Goal: Task Accomplishment & Management: Use online tool/utility

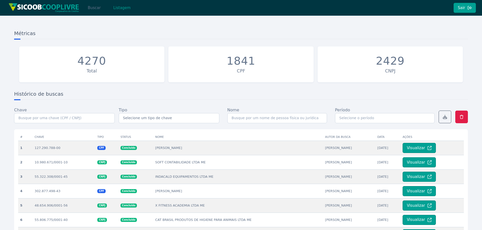
click at [92, 9] on button "Buscar" at bounding box center [93, 8] width 21 height 10
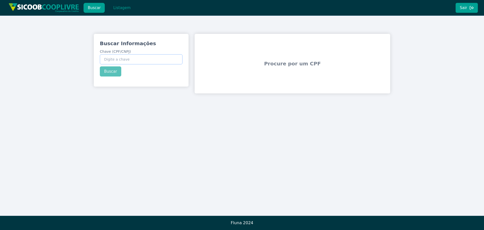
click at [131, 62] on input "Chave (CPF/CNPJ)" at bounding box center [141, 59] width 83 height 10
paste input "054.249.628-31"
type input "054.249.628-31"
click at [118, 73] on button "Buscar" at bounding box center [110, 71] width 21 height 10
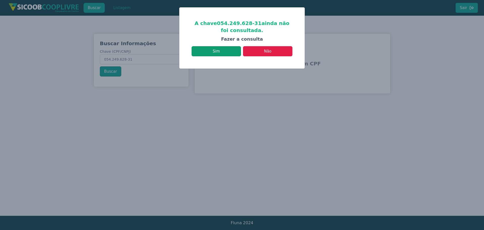
click at [232, 50] on button "Sim" at bounding box center [216, 51] width 49 height 10
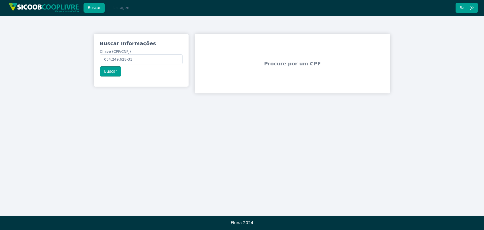
click at [117, 8] on button "Listagem" at bounding box center [122, 8] width 26 height 10
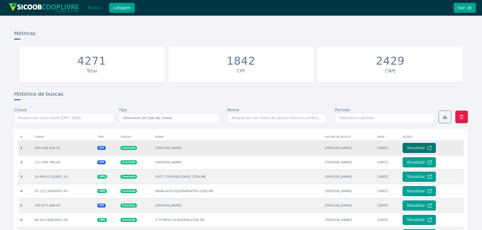
click at [421, 148] on button "Visualizar" at bounding box center [418, 148] width 33 height 10
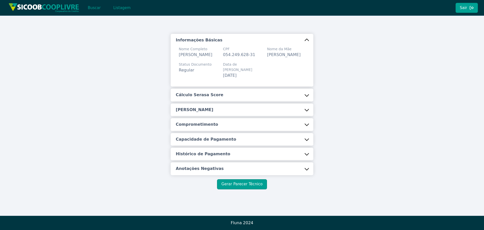
click at [271, 96] on button "Cálculo Serasa Score" at bounding box center [242, 94] width 142 height 13
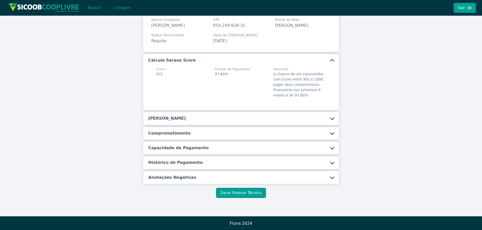
scroll to position [30, 0]
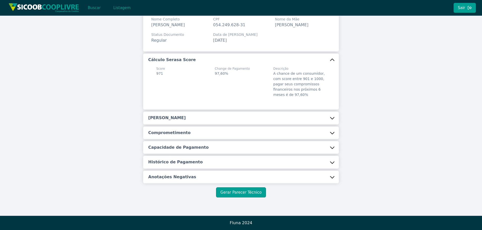
click at [260, 118] on button "[PERSON_NAME]" at bounding box center [241, 117] width 196 height 13
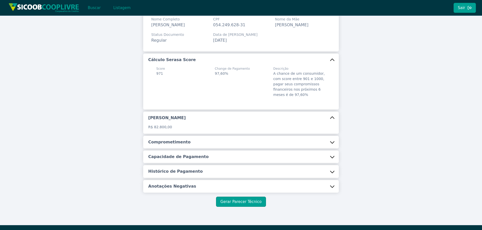
click at [237, 145] on button "Comprometimento" at bounding box center [241, 142] width 196 height 13
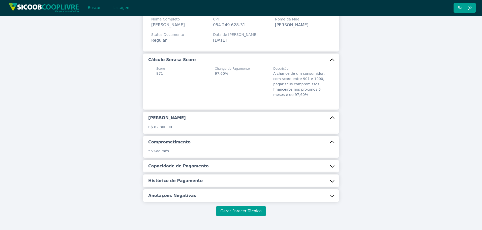
click at [231, 166] on button "Capacidade de Pagamento" at bounding box center [241, 166] width 196 height 13
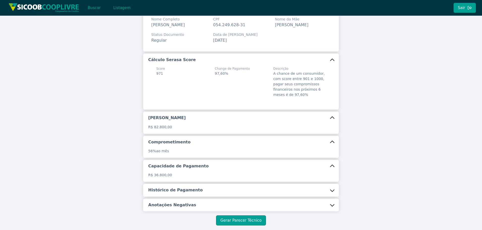
click at [211, 190] on button "Histórico de Pagamento" at bounding box center [241, 189] width 196 height 13
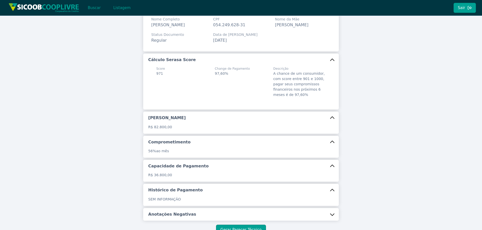
drag, startPoint x: 184, startPoint y: 212, endPoint x: 142, endPoint y: 183, distance: 51.1
click at [184, 211] on h5 "Anotações Negativas" at bounding box center [172, 214] width 48 height 6
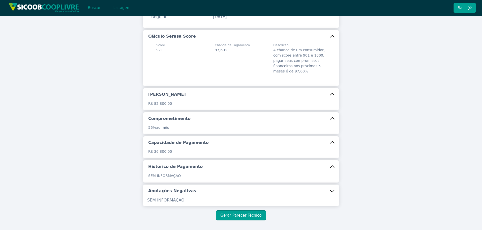
scroll to position [76, 0]
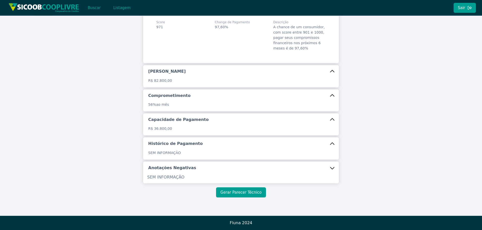
click at [254, 187] on button "Gerar Parecer Técnico" at bounding box center [241, 192] width 50 height 10
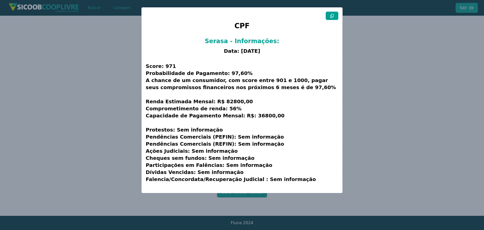
click at [331, 16] on icon at bounding box center [332, 16] width 4 height 4
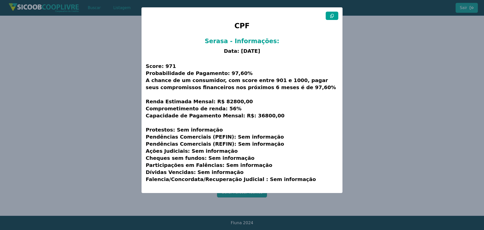
click at [102, 126] on modal-container "CPF Serasa - Informações: Data: [DATE] Score: 971 Probabilidade de Pagamento: 9…" at bounding box center [242, 115] width 484 height 230
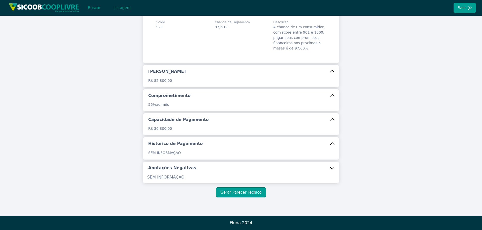
click at [382, 146] on div "Informações Básicas Nome Completo [PERSON_NAME] CPF 054.249.628-31 Nome da Mãe …" at bounding box center [241, 70] width 302 height 225
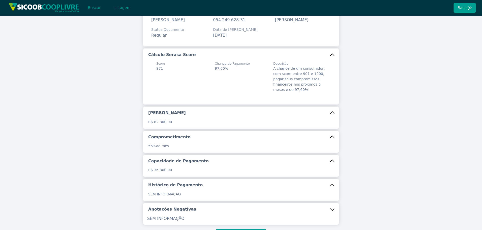
scroll to position [0, 0]
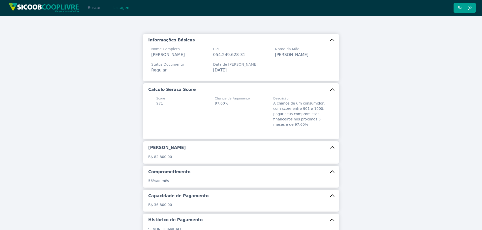
click at [95, 6] on button "Buscar" at bounding box center [93, 8] width 21 height 10
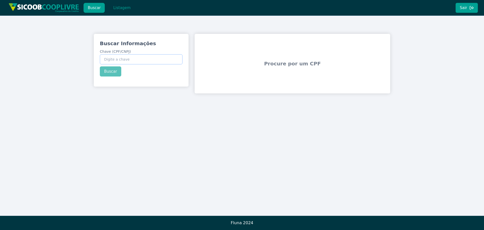
click at [123, 58] on input "Chave (CPF/CNPJ)" at bounding box center [141, 59] width 83 height 10
paste input "13.667.586/0001-94"
type input "13.667.586/0001-94"
click at [114, 73] on div "Buscar Informações Chave (CPF/CNPJ) 13.667.586/0001-94 Buscar" at bounding box center [141, 58] width 95 height 49
click at [110, 74] on button "Buscar" at bounding box center [110, 71] width 21 height 10
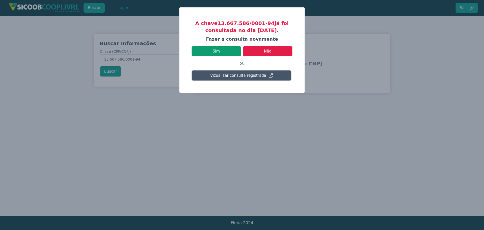
click at [229, 52] on button "Sim" at bounding box center [216, 51] width 49 height 10
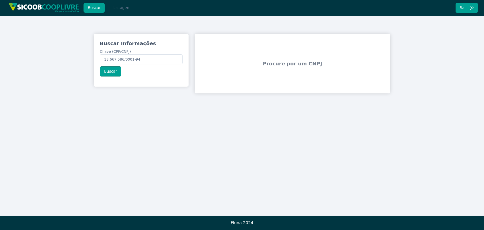
click at [123, 6] on button "Listagem" at bounding box center [122, 8] width 26 height 10
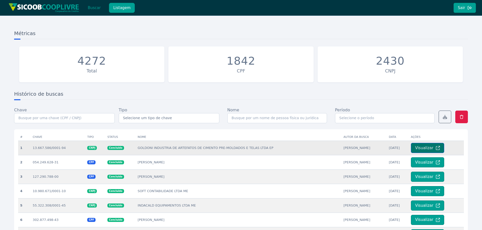
click at [429, 147] on button "Visualizar" at bounding box center [427, 148] width 33 height 10
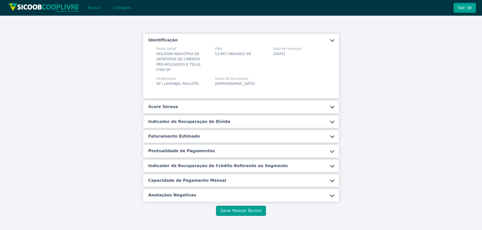
click at [172, 102] on button "Score Serasa" at bounding box center [241, 106] width 196 height 13
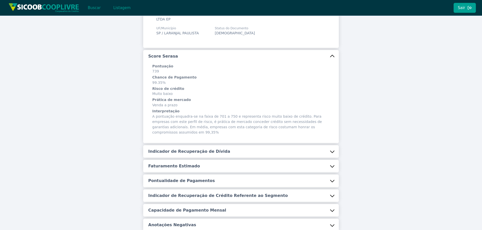
click at [175, 145] on button "Indicador de Recuperação de Dívida" at bounding box center [241, 151] width 196 height 13
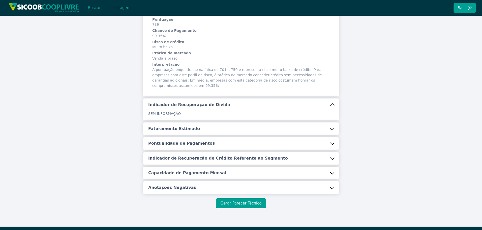
scroll to position [97, 0]
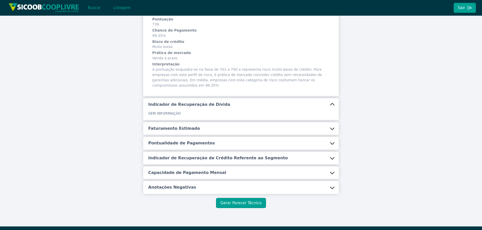
click at [183, 125] on h5 "Faturamento Estimado" at bounding box center [174, 128] width 52 height 6
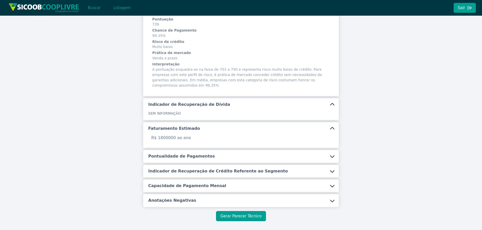
click at [168, 153] on h5 "Pontualidade de Pagamentos" at bounding box center [181, 156] width 67 height 6
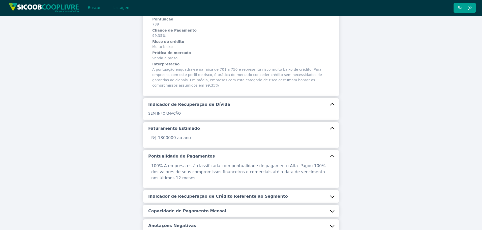
click at [177, 190] on button "Indicador de Recuperação de Crédito Referente ao Segmento" at bounding box center [241, 196] width 196 height 13
click at [175, 221] on h5 "Capacidade de Pagamento Mensal" at bounding box center [187, 224] width 78 height 6
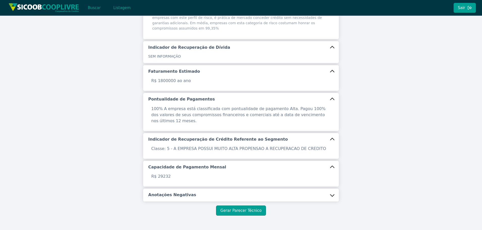
scroll to position [156, 0]
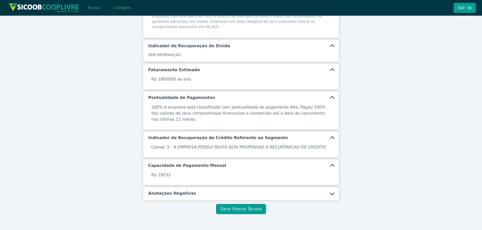
click at [177, 187] on button "Anotações Negativas" at bounding box center [241, 193] width 196 height 13
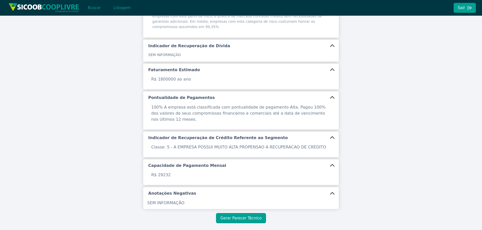
click at [237, 206] on div "Identificação Razão Social GOLDONI INDUSTRIA DE ARTEFATOS DE CIMENTO PRE-MOLDAD…" at bounding box center [241, 50] width 482 height 381
click at [237, 213] on button "Gerar Parecer Técnico" at bounding box center [241, 218] width 50 height 10
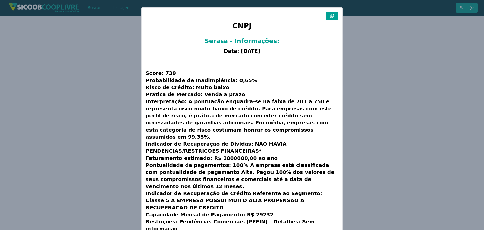
click at [328, 17] on button at bounding box center [332, 16] width 13 height 8
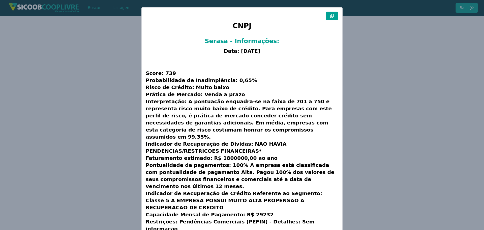
click at [108, 104] on modal-container "CNPJ Serasa - Informações: Data: [DATE] Score: 739 Probabilidade de Inadimplênc…" at bounding box center [242, 115] width 484 height 230
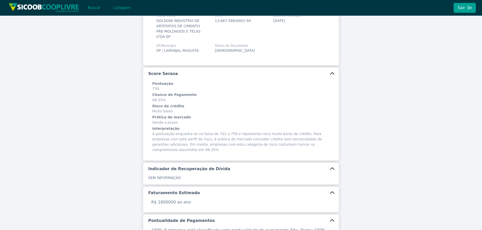
scroll to position [0, 0]
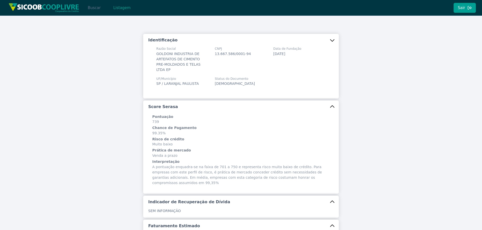
click at [98, 11] on button "Buscar" at bounding box center [93, 8] width 21 height 10
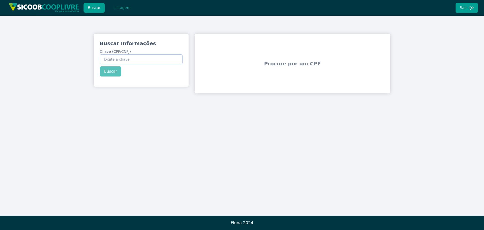
click at [125, 63] on input "Chave (CPF/CNPJ)" at bounding box center [141, 59] width 83 height 10
paste input "57.330.680/0001-29"
type input "57.330.680/0001-29"
click at [115, 73] on button "Buscar" at bounding box center [110, 71] width 21 height 10
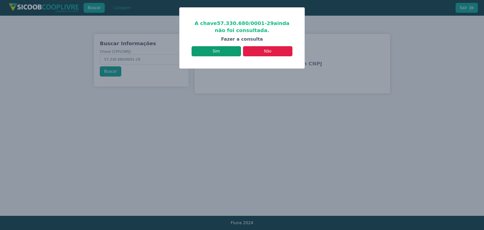
click at [229, 53] on button "Sim" at bounding box center [216, 51] width 49 height 10
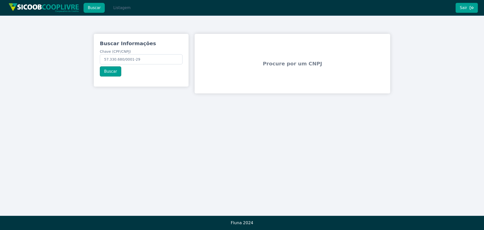
click at [116, 10] on button "Listagem" at bounding box center [122, 8] width 26 height 10
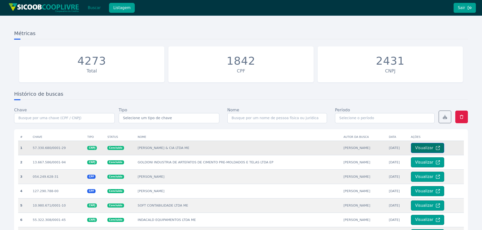
click at [411, 146] on button "Visualizar" at bounding box center [427, 148] width 33 height 10
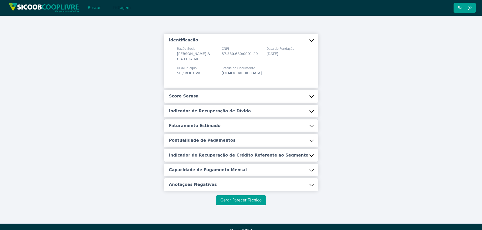
click at [247, 97] on button "Score Serasa" at bounding box center [241, 96] width 154 height 13
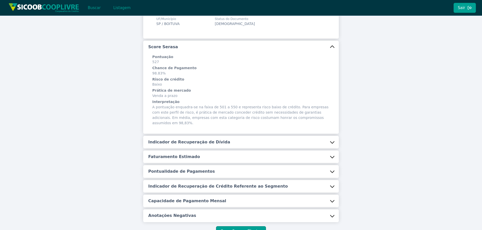
scroll to position [50, 0]
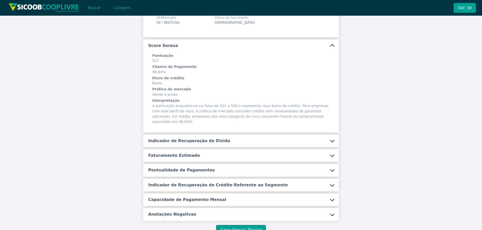
click at [200, 138] on h5 "Indicador de Recuperação de Dívida" at bounding box center [189, 141] width 82 height 6
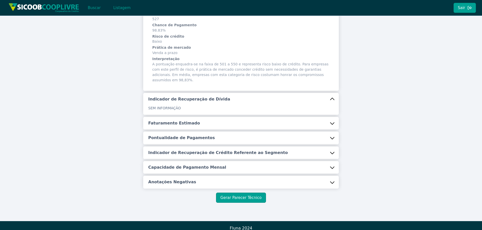
click at [164, 120] on h5 "Faturamento Estimado" at bounding box center [174, 123] width 52 height 6
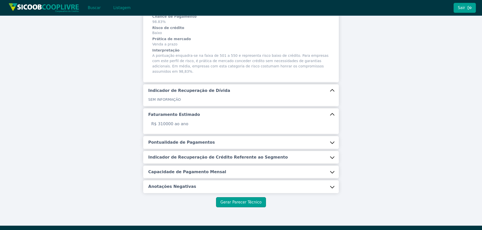
scroll to position [105, 0]
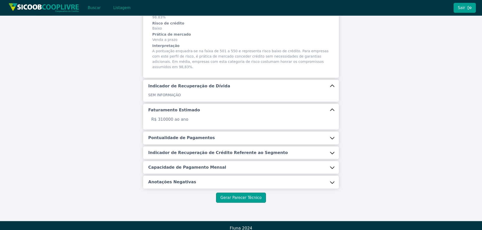
click at [166, 135] on h5 "Pontualidade de Pagamentos" at bounding box center [181, 138] width 67 height 6
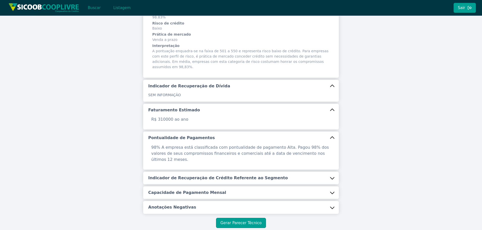
click at [173, 175] on h5 "Indicador de Recuperação de Crédito Referente ao Segmento" at bounding box center [218, 178] width 140 height 6
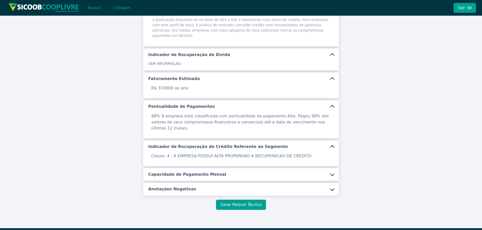
scroll to position [137, 0]
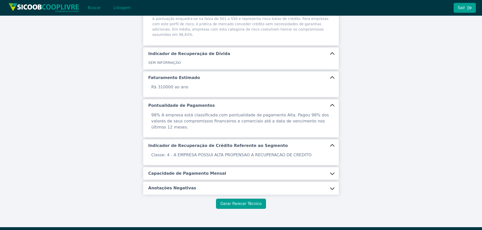
click at [198, 167] on button "Capacidade de Pagamento Mensal" at bounding box center [241, 173] width 196 height 13
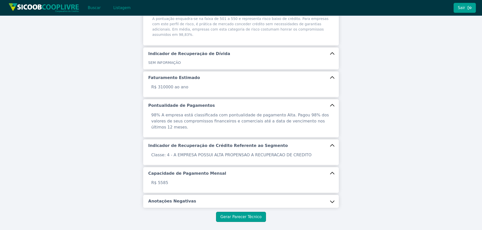
click at [191, 195] on button "Anotações Negativas" at bounding box center [241, 201] width 196 height 13
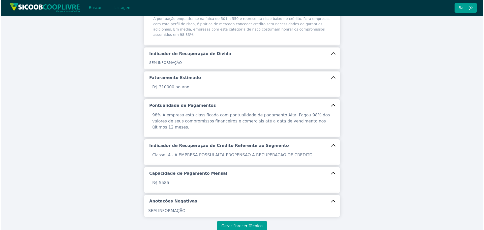
scroll to position [160, 0]
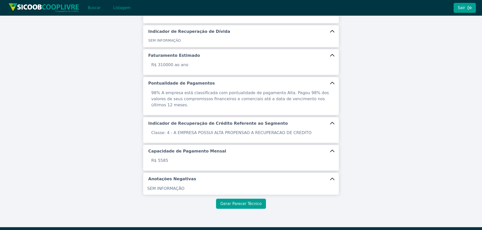
click at [254, 198] on button "Gerar Parecer Técnico" at bounding box center [241, 203] width 50 height 10
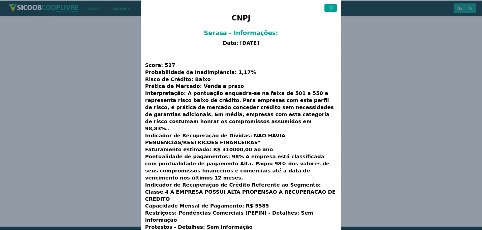
scroll to position [13, 0]
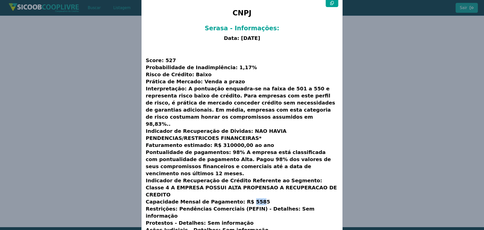
click at [262, 184] on h3 "Score: 527 Probabilidade de Inadimplência: 1,17% Risco de Crédito: Baixo Prátic…" at bounding box center [242, 145] width 193 height 203
click at [299, 179] on h3 "Score: 527 Probabilidade de Inadimplência: 1,17% Risco de Crédito: Baixo Prátic…" at bounding box center [242, 145] width 193 height 203
click at [332, 5] on icon at bounding box center [332, 3] width 4 height 4
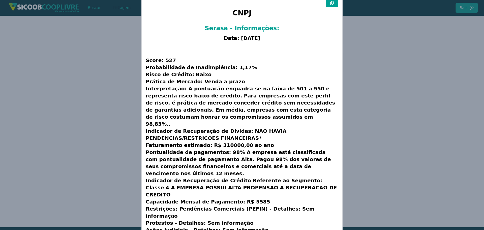
click at [332, 5] on icon at bounding box center [332, 3] width 4 height 4
click at [105, 97] on modal-container "CNPJ Serasa - Informações: Data: [DATE] Score: 527 Probabilidade de Inadimplênc…" at bounding box center [242, 115] width 484 height 230
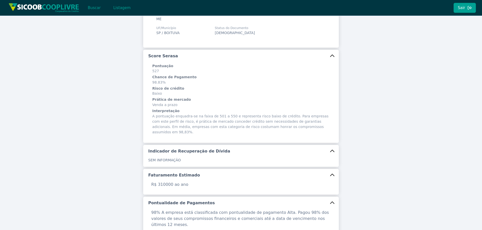
scroll to position [0, 0]
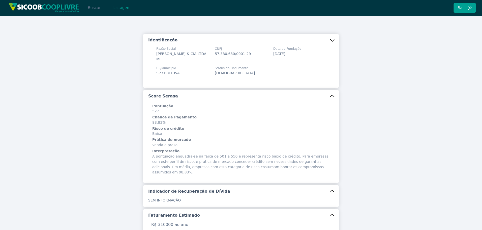
click at [97, 9] on button "Buscar" at bounding box center [93, 8] width 21 height 10
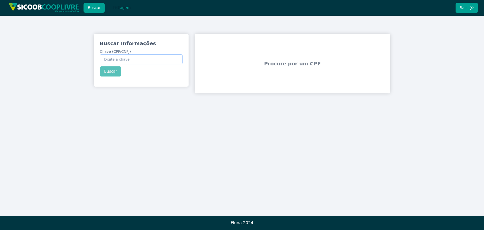
click at [139, 64] on input "Chave (CPF/CNPJ)" at bounding box center [141, 59] width 83 height 10
paste input "163.187.288-56"
type input "163.187.288-56"
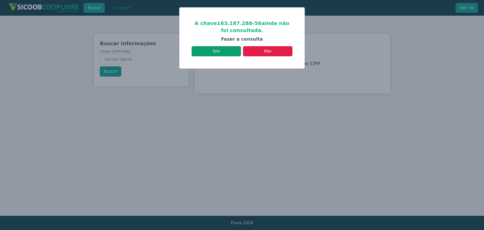
click at [227, 52] on button "Sim" at bounding box center [216, 51] width 49 height 10
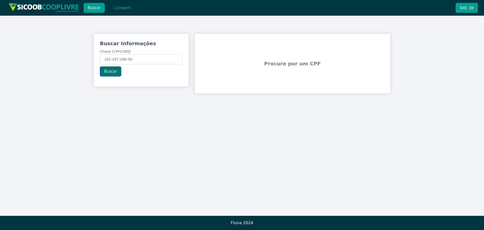
click at [110, 69] on button "Buscar" at bounding box center [110, 71] width 21 height 10
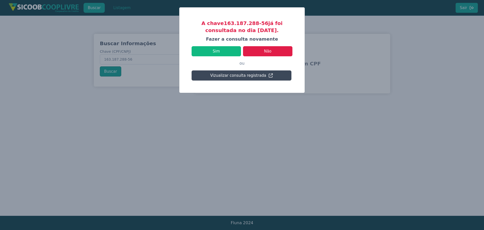
click at [256, 74] on button "Vizualizar consulta registrada" at bounding box center [242, 75] width 100 height 10
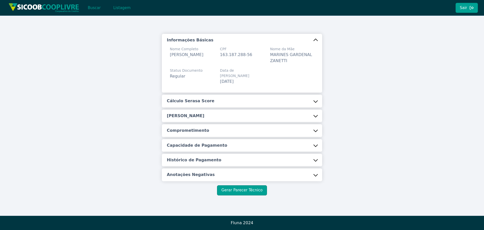
click at [200, 99] on button "Cálculo Serasa Score" at bounding box center [242, 100] width 161 height 13
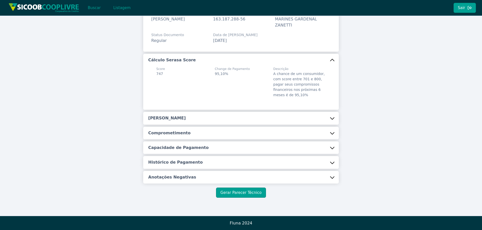
scroll to position [36, 0]
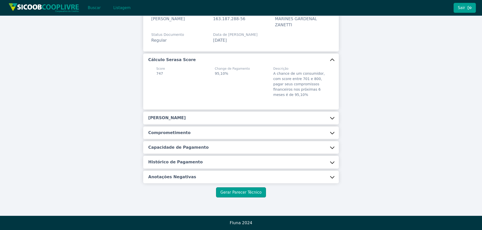
click at [190, 111] on div "Informações Básicas Nome Completo [PERSON_NAME] DOS SANTOS CPF 163.187.288-56 N…" at bounding box center [241, 90] width 196 height 185
click at [207, 119] on button "[PERSON_NAME]" at bounding box center [241, 117] width 196 height 13
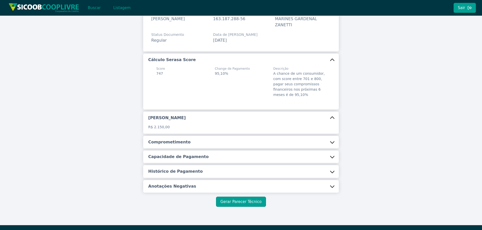
click at [189, 144] on button "Comprometimento" at bounding box center [241, 142] width 196 height 13
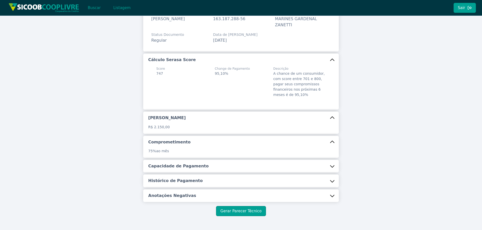
click at [192, 164] on h5 "Capacidade de Pagamento" at bounding box center [178, 166] width 60 height 6
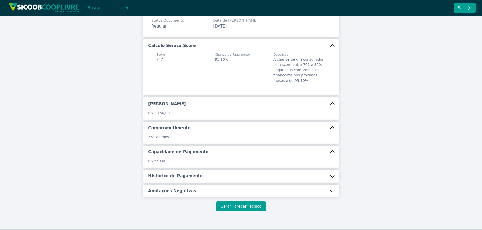
scroll to position [64, 0]
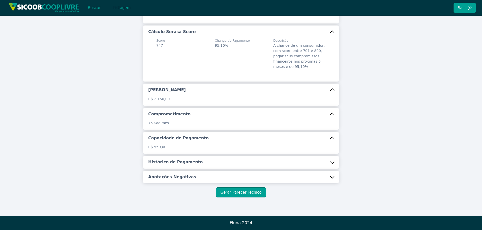
click at [197, 160] on h5 "Histórico de Pagamento" at bounding box center [175, 162] width 54 height 6
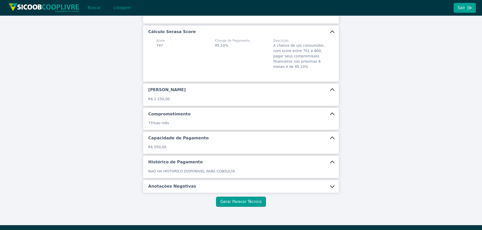
click at [176, 185] on h5 "Anotações Negativas" at bounding box center [172, 186] width 48 height 6
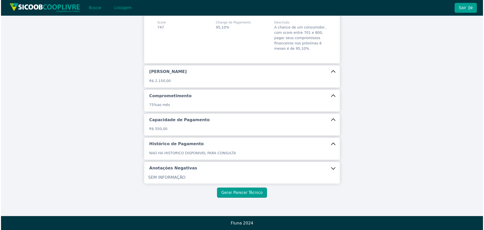
scroll to position [82, 0]
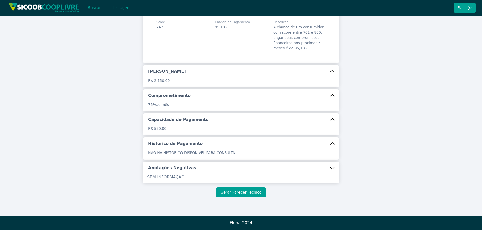
click at [245, 190] on button "Gerar Parecer Técnico" at bounding box center [241, 192] width 50 height 10
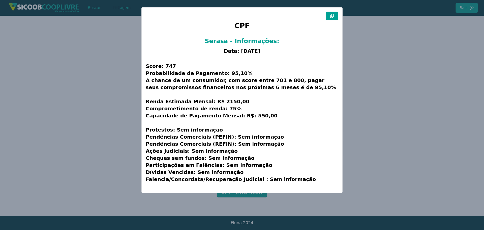
click at [332, 18] on button at bounding box center [332, 16] width 13 height 8
click at [331, 15] on icon at bounding box center [332, 16] width 4 height 4
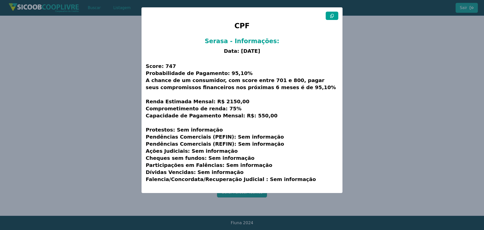
click at [331, 15] on icon at bounding box center [332, 16] width 4 height 4
click at [331, 16] on icon at bounding box center [332, 16] width 4 height 4
